Goal: Task Accomplishment & Management: Complete application form

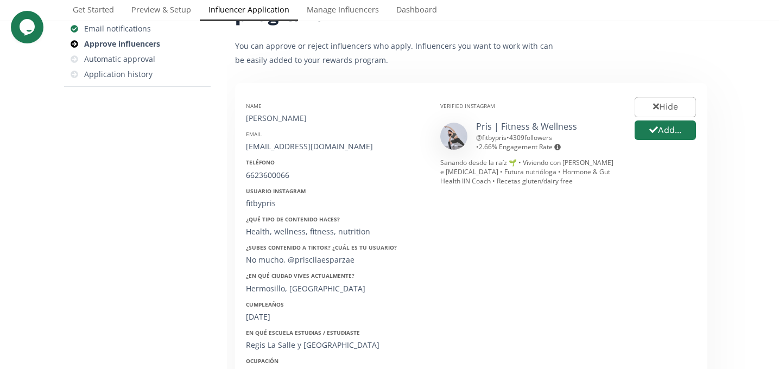
scroll to position [145, 0]
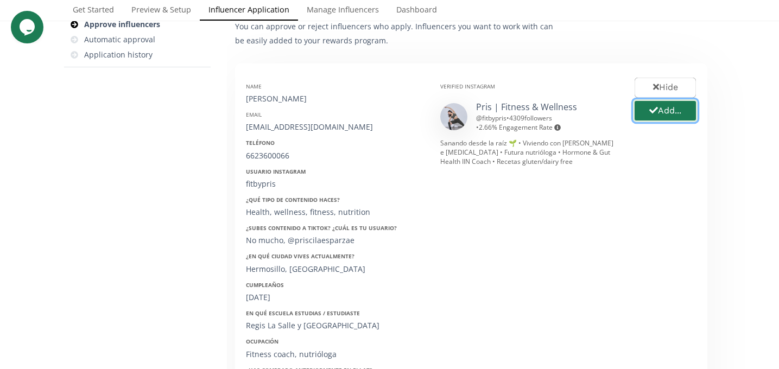
click at [673, 119] on button "Add..." at bounding box center [665, 110] width 65 height 23
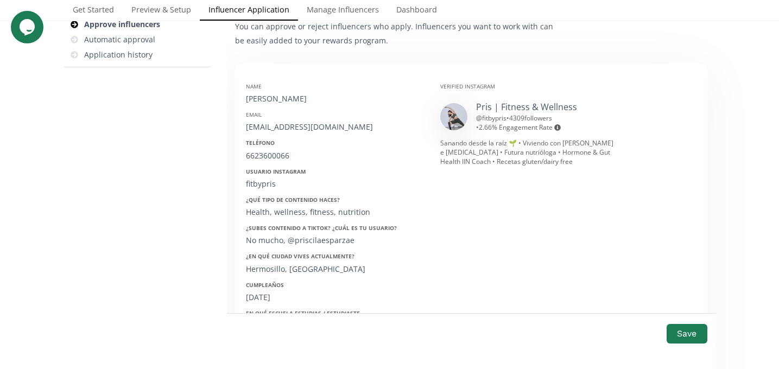
click at [287, 93] on div "Name Priscila Esparza Espinosa" at bounding box center [335, 94] width 178 height 22
click at [288, 98] on div "Priscila Esparza Espinosa" at bounding box center [335, 98] width 178 height 11
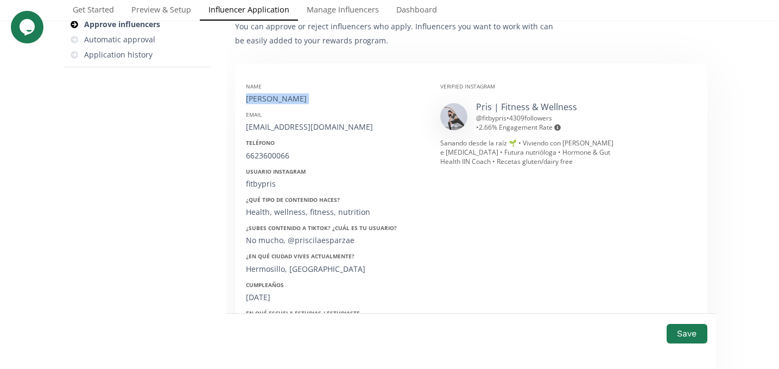
copy div "Priscila Esparza Espinosa"
click at [275, 130] on div "fitbypris@gmail.com" at bounding box center [335, 127] width 178 height 11
copy div "fitbypris@gmail.com"
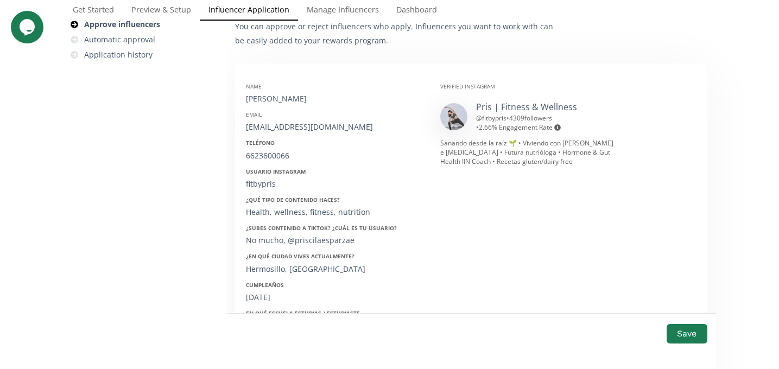
click at [270, 157] on div "6623600066" at bounding box center [335, 155] width 178 height 11
copy div "6623600066"
click at [258, 192] on div "Name Priscila Esparza Espinosa Email fitbypris@gmail.com Teléfono 6623600066 Us…" at bounding box center [335, 246] width 194 height 344
click at [258, 188] on div "fitbypris" at bounding box center [335, 184] width 178 height 11
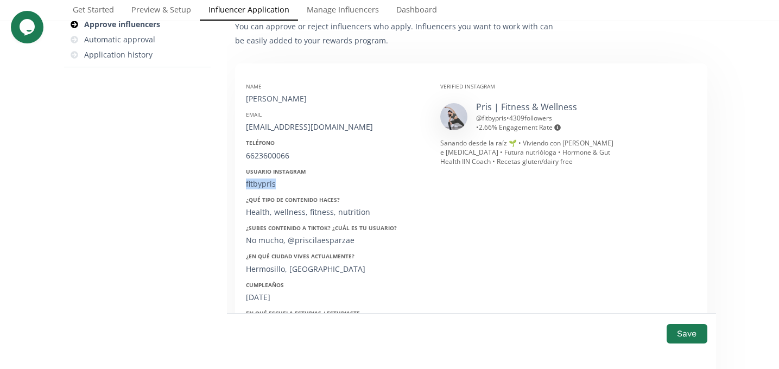
click at [258, 188] on div "fitbypris" at bounding box center [335, 184] width 178 height 11
copy div "fitbypris"
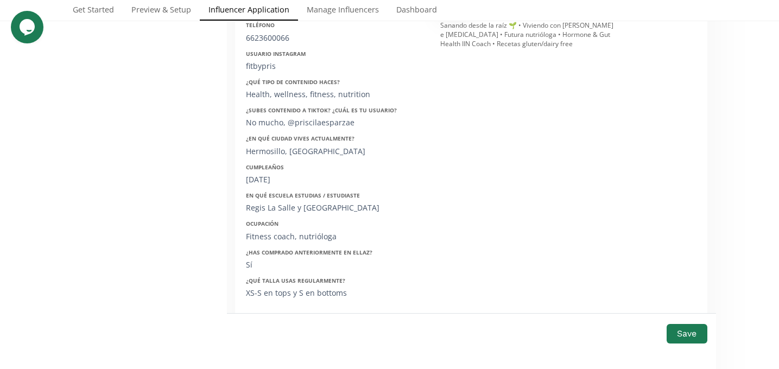
click at [266, 181] on div "15/01/2000" at bounding box center [335, 179] width 178 height 11
copy div "15/01/2000"
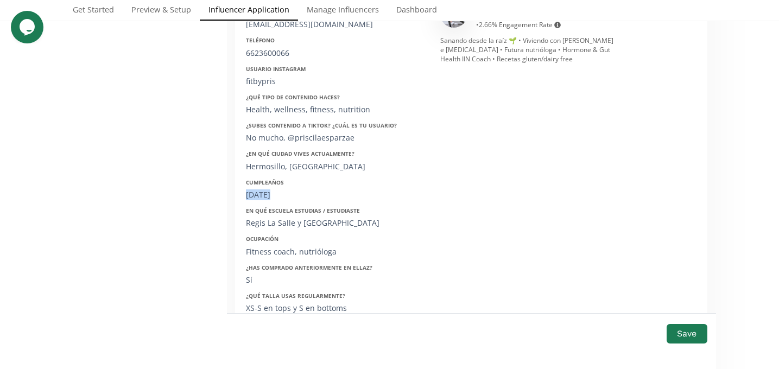
scroll to position [247, 0]
click at [685, 325] on button "Save" at bounding box center [686, 333] width 43 height 23
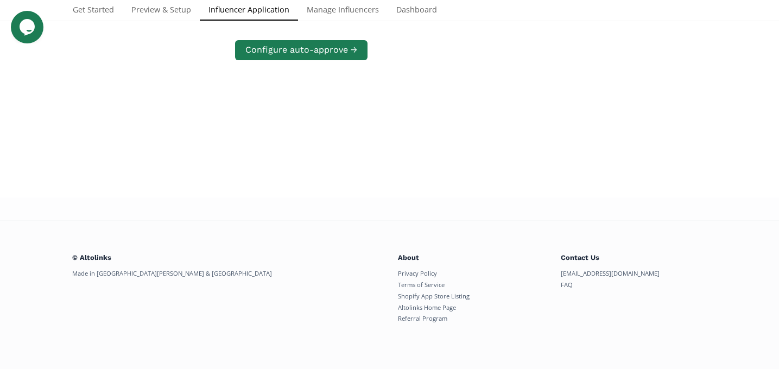
scroll to position [209, 0]
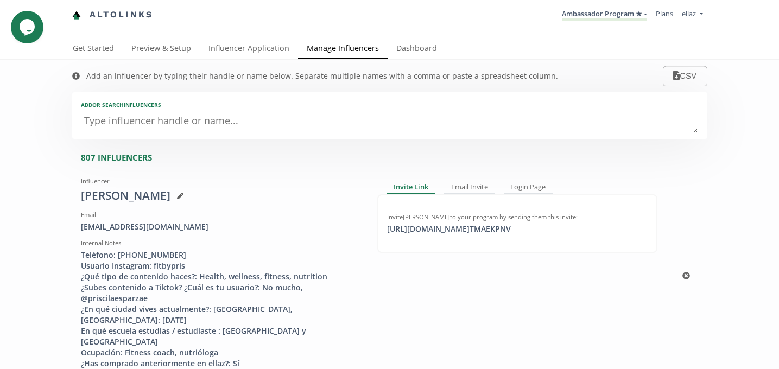
click at [419, 235] on div "Invite Priscila Esparza Espinosa to your program by sending them this invite: h…" at bounding box center [517, 223] width 280 height 59
click at [447, 232] on div "https://app.altolinks.com/invite/ TMAEKPNV click to copy" at bounding box center [449, 229] width 137 height 11
copy div "https://app.altoli"
click at [440, 45] on link "Dashboard" at bounding box center [417, 50] width 58 height 22
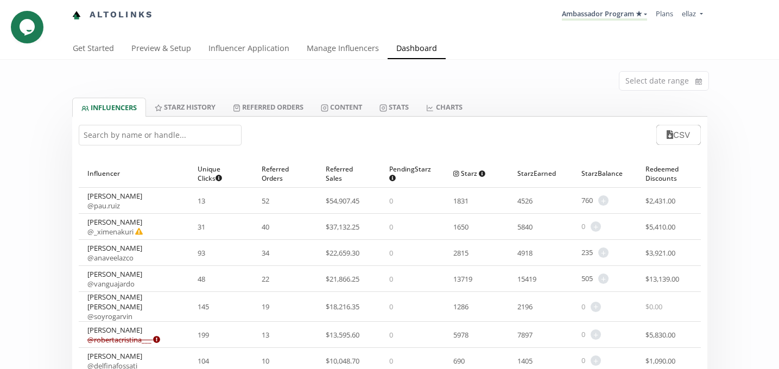
click at [192, 132] on input "text" at bounding box center [160, 135] width 163 height 21
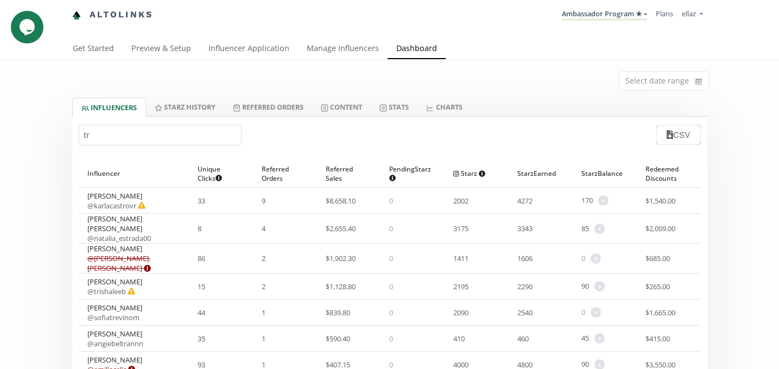
type input "t"
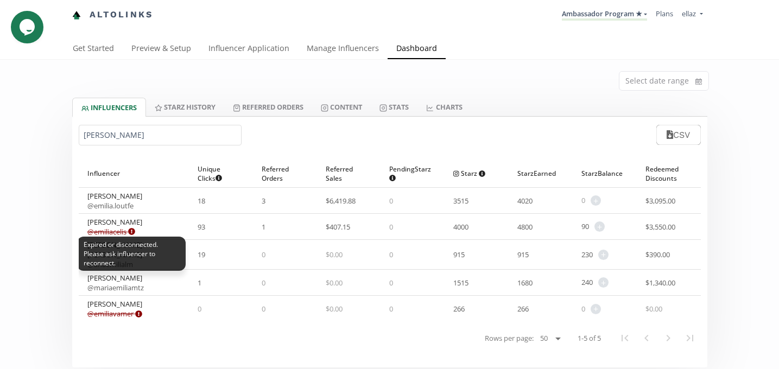
type input "[PERSON_NAME]"
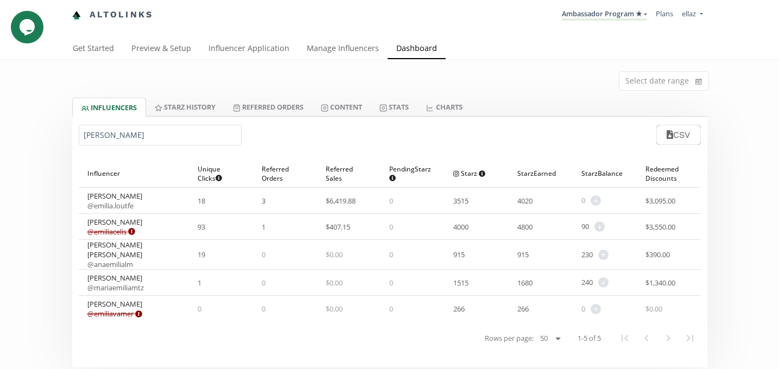
click at [331, 118] on div "emilia CSV" at bounding box center [389, 135] width 635 height 36
click at [338, 107] on link "Content" at bounding box center [341, 107] width 59 height 18
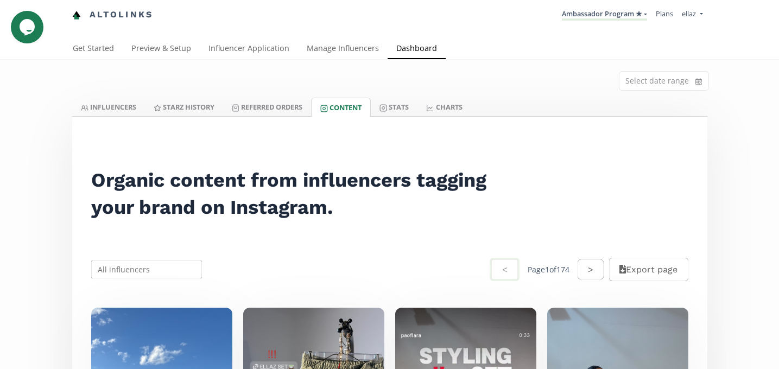
click at [86, 96] on div "Select date range" at bounding box center [390, 79] width 652 height 38
click at [103, 109] on link "INFLUENCERS" at bounding box center [108, 107] width 73 height 18
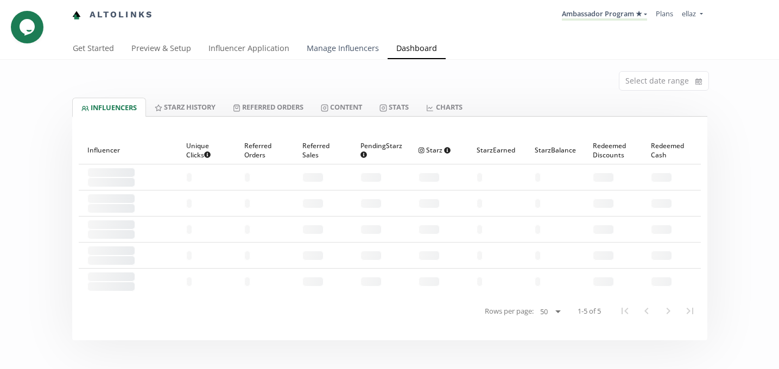
click at [346, 47] on link "Manage Influencers" at bounding box center [343, 50] width 90 height 22
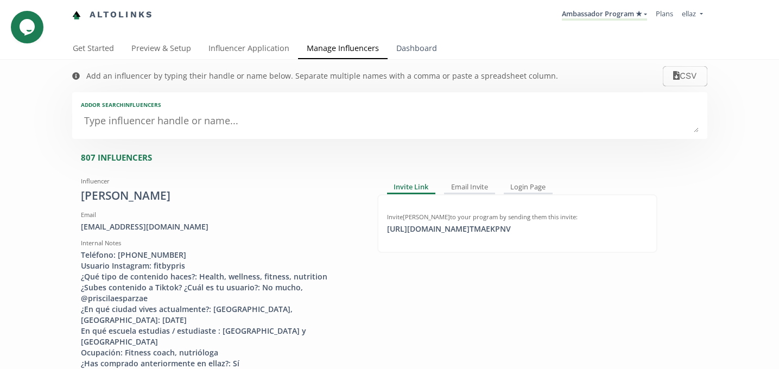
click at [408, 49] on link "Dashboard" at bounding box center [417, 50] width 58 height 22
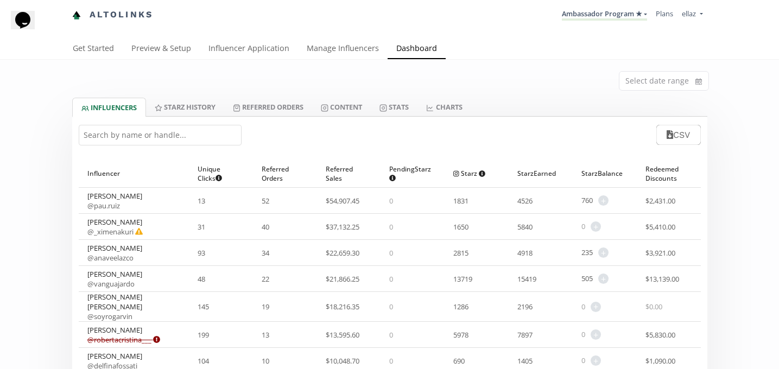
click at [128, 137] on input "text" at bounding box center [160, 135] width 163 height 21
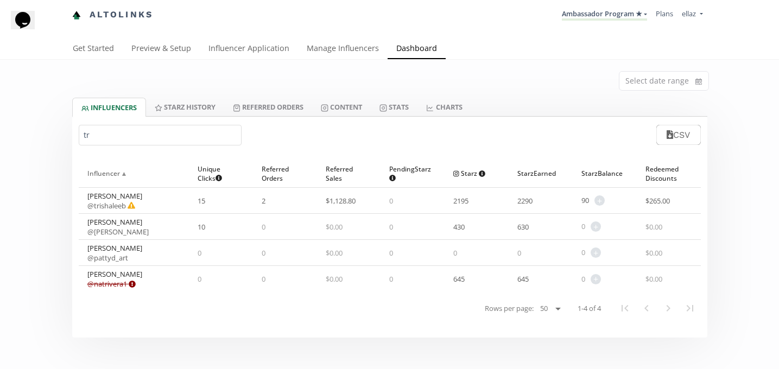
type input "t"
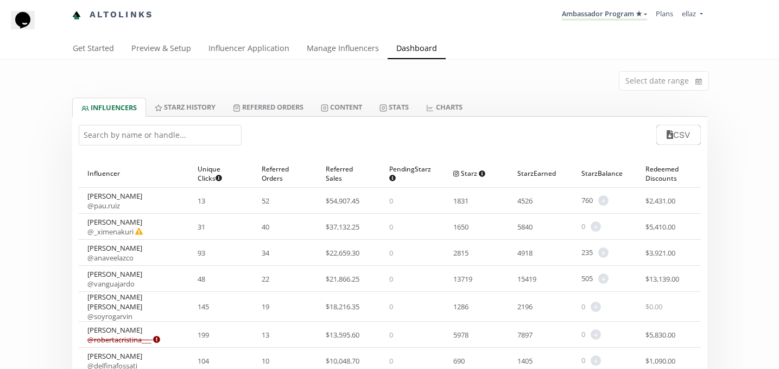
click at [209, 38] on div "Altolinks Ambassador Program ★ KINEDU MACRO INFLUENCERS (prog ventas) Ambassado…" at bounding box center [389, 19] width 779 height 39
click at [220, 49] on link "Influencer Application" at bounding box center [249, 50] width 98 height 22
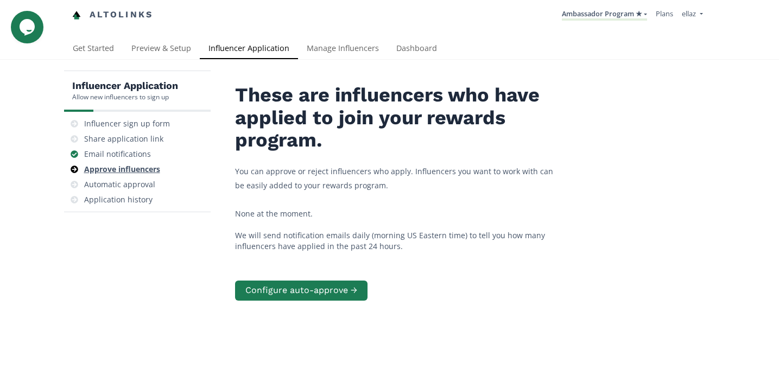
click at [125, 163] on div "Approve influencers" at bounding box center [137, 169] width 138 height 15
click at [137, 172] on div "Approve influencers" at bounding box center [122, 169] width 76 height 11
click at [123, 161] on div "Email notifications" at bounding box center [137, 154] width 138 height 15
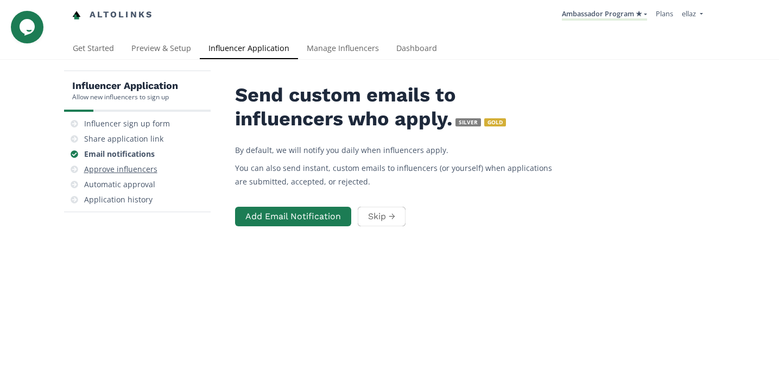
click at [132, 168] on div "Approve influencers" at bounding box center [120, 169] width 73 height 11
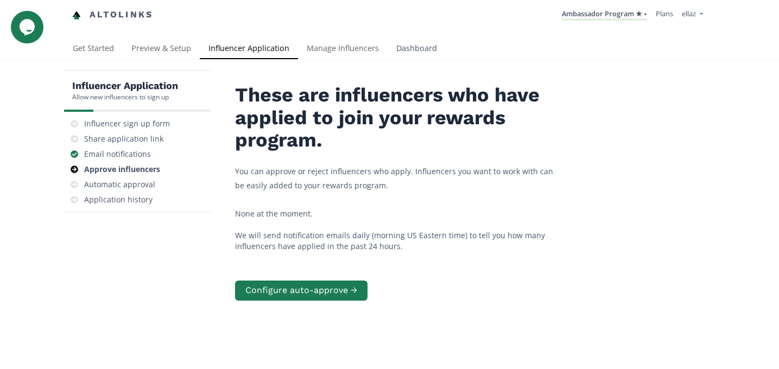
click at [413, 56] on link "Dashboard" at bounding box center [417, 50] width 58 height 22
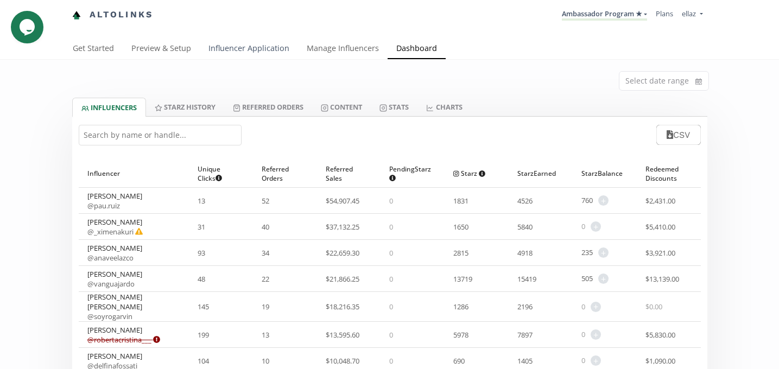
click at [274, 48] on link "Influencer Application" at bounding box center [249, 50] width 98 height 22
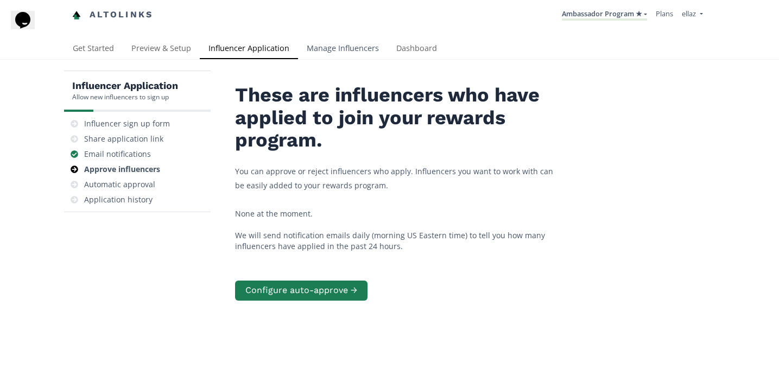
click at [341, 51] on link "Manage Influencers" at bounding box center [343, 50] width 90 height 22
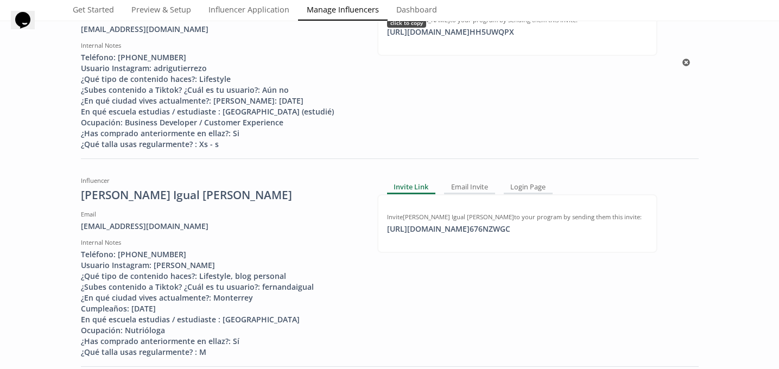
scroll to position [428, 0]
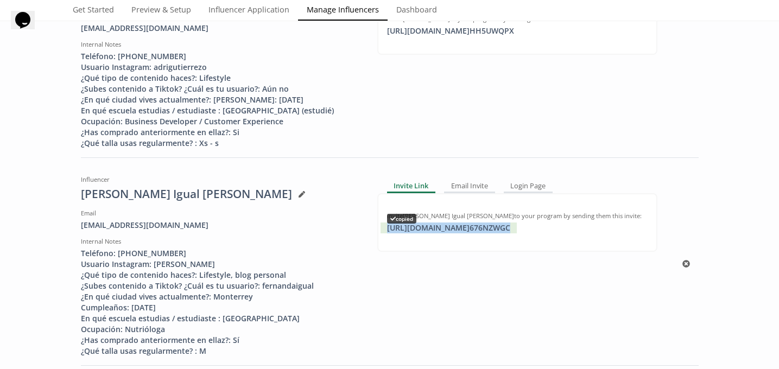
click at [458, 228] on div "https://app.altolinks.com/invite/ 676NZWGC copied" at bounding box center [449, 228] width 136 height 11
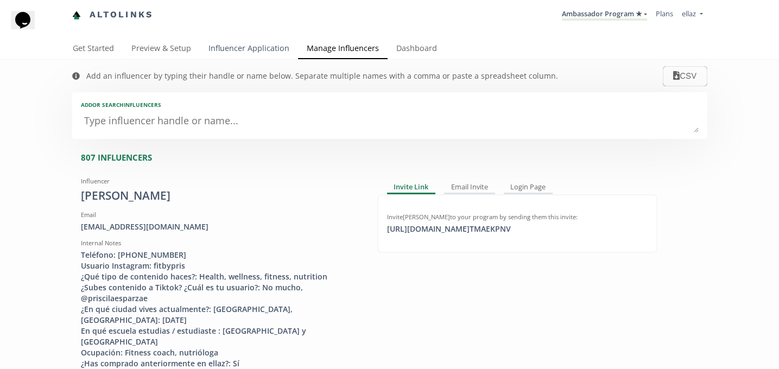
click at [222, 50] on link "Influencer Application" at bounding box center [249, 50] width 98 height 22
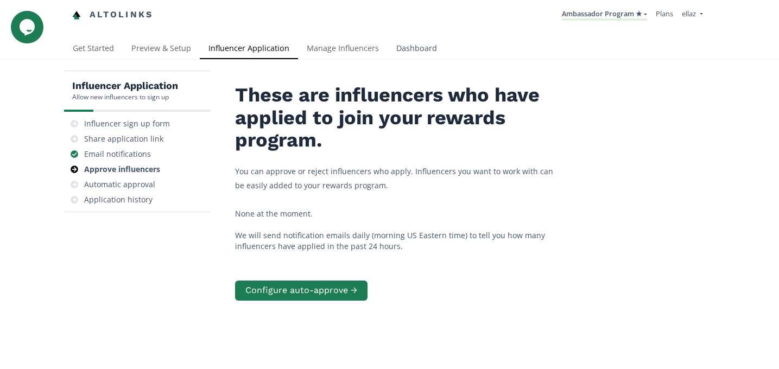
click at [411, 57] on link "Dashboard" at bounding box center [417, 50] width 58 height 22
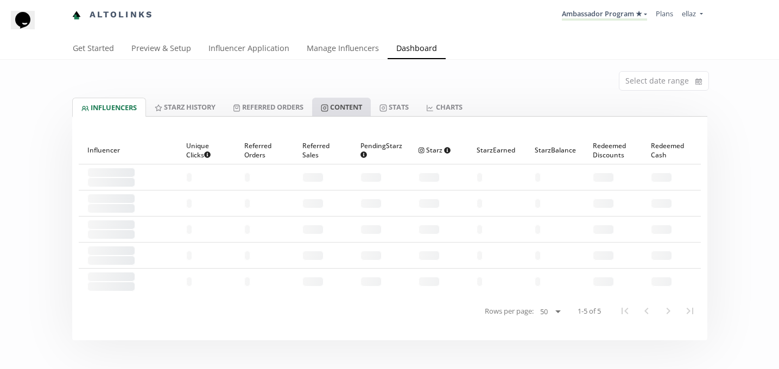
click at [345, 116] on link "Content" at bounding box center [341, 107] width 59 height 18
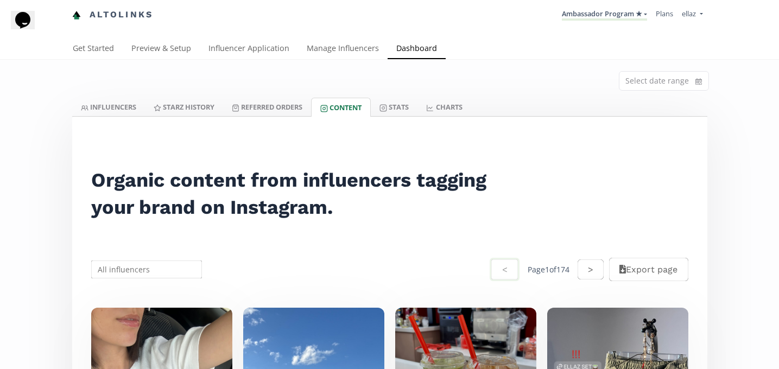
scroll to position [10, 0]
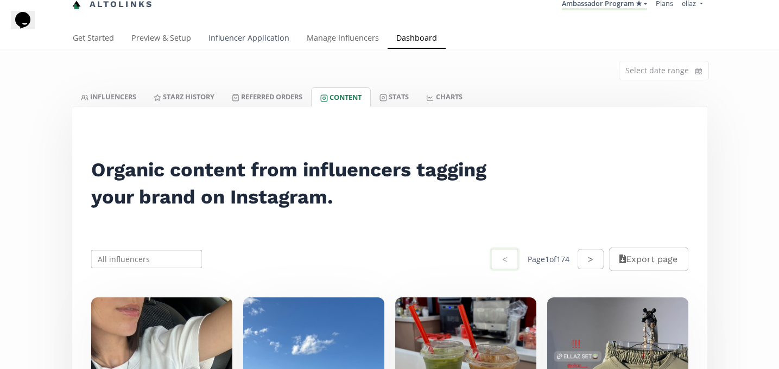
click at [249, 35] on link "Influencer Application" at bounding box center [249, 39] width 98 height 22
